Goal: Transaction & Acquisition: Download file/media

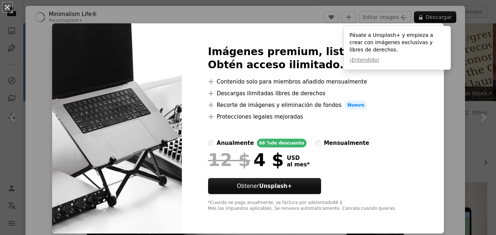
click at [453, 111] on div "An X shape Imágenes premium, listas para usar. Obtén acceso ilimitado. A plus s…" at bounding box center [248, 117] width 496 height 235
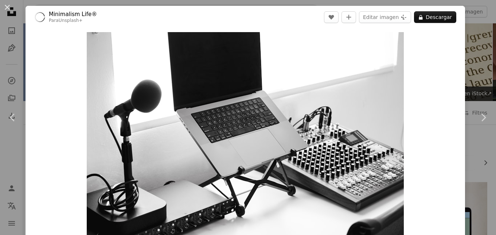
click at [453, 111] on div "Zoom in" at bounding box center [246, 137] width 440 height 219
